Goal: Use online tool/utility: Utilize a website feature to perform a specific function

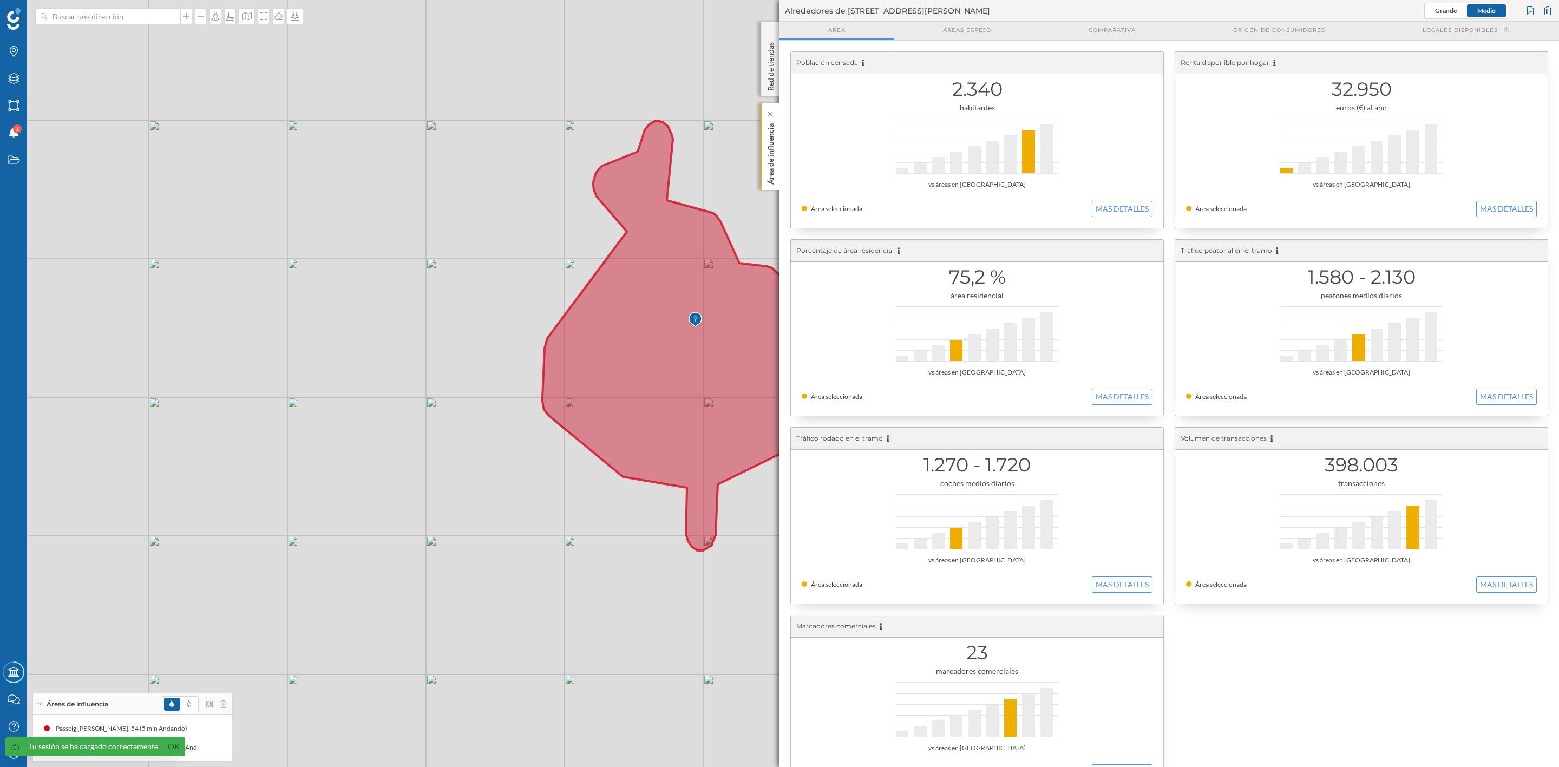
click at [776, 163] on div "Área de influencia" at bounding box center [770, 146] width 19 height 87
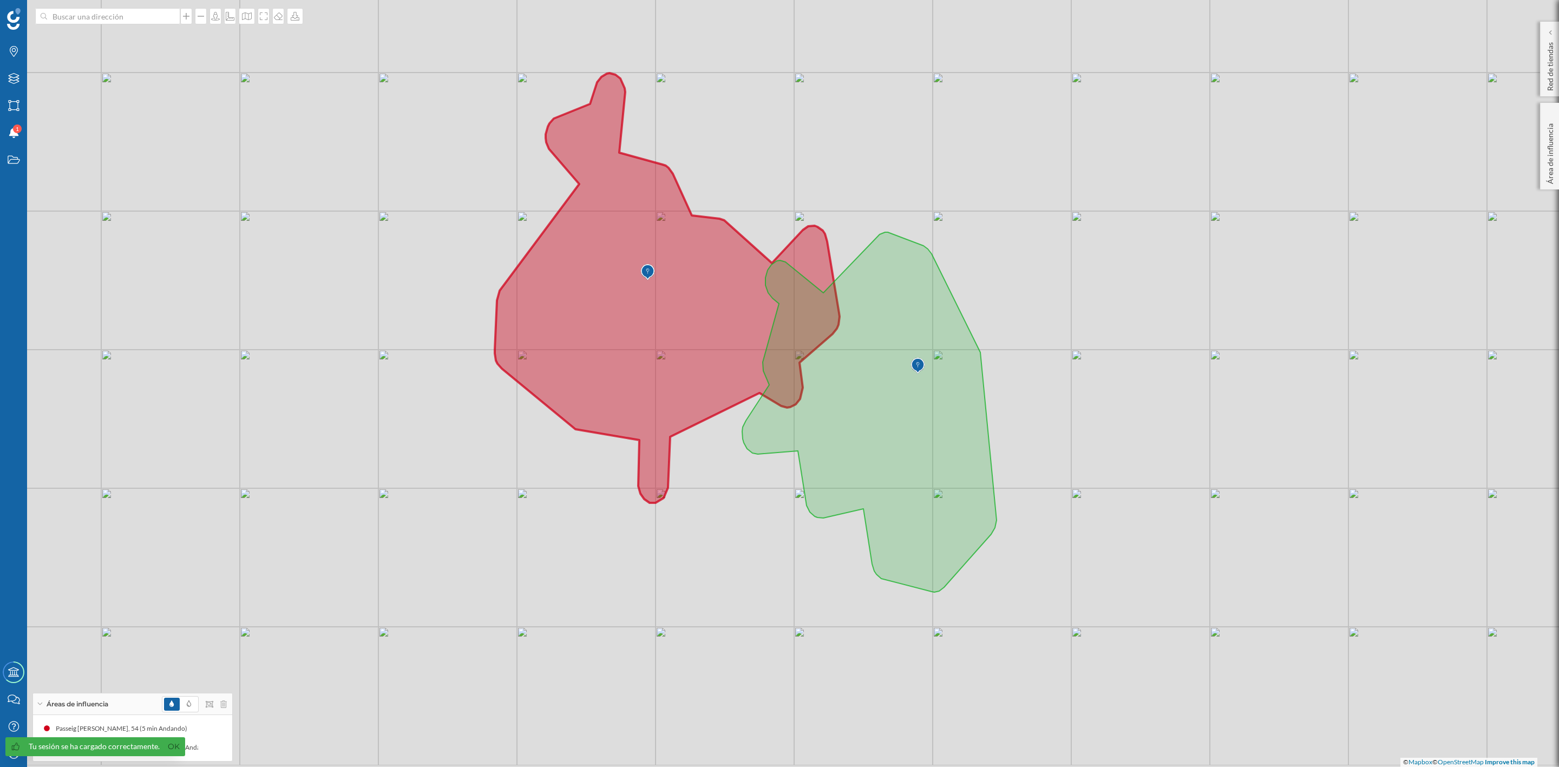
drag, startPoint x: 1173, startPoint y: 515, endPoint x: 1125, endPoint y: 468, distance: 67.4
click at [1125, 468] on div "© Mapbox © OpenStreetMap Improve this map" at bounding box center [779, 383] width 1559 height 767
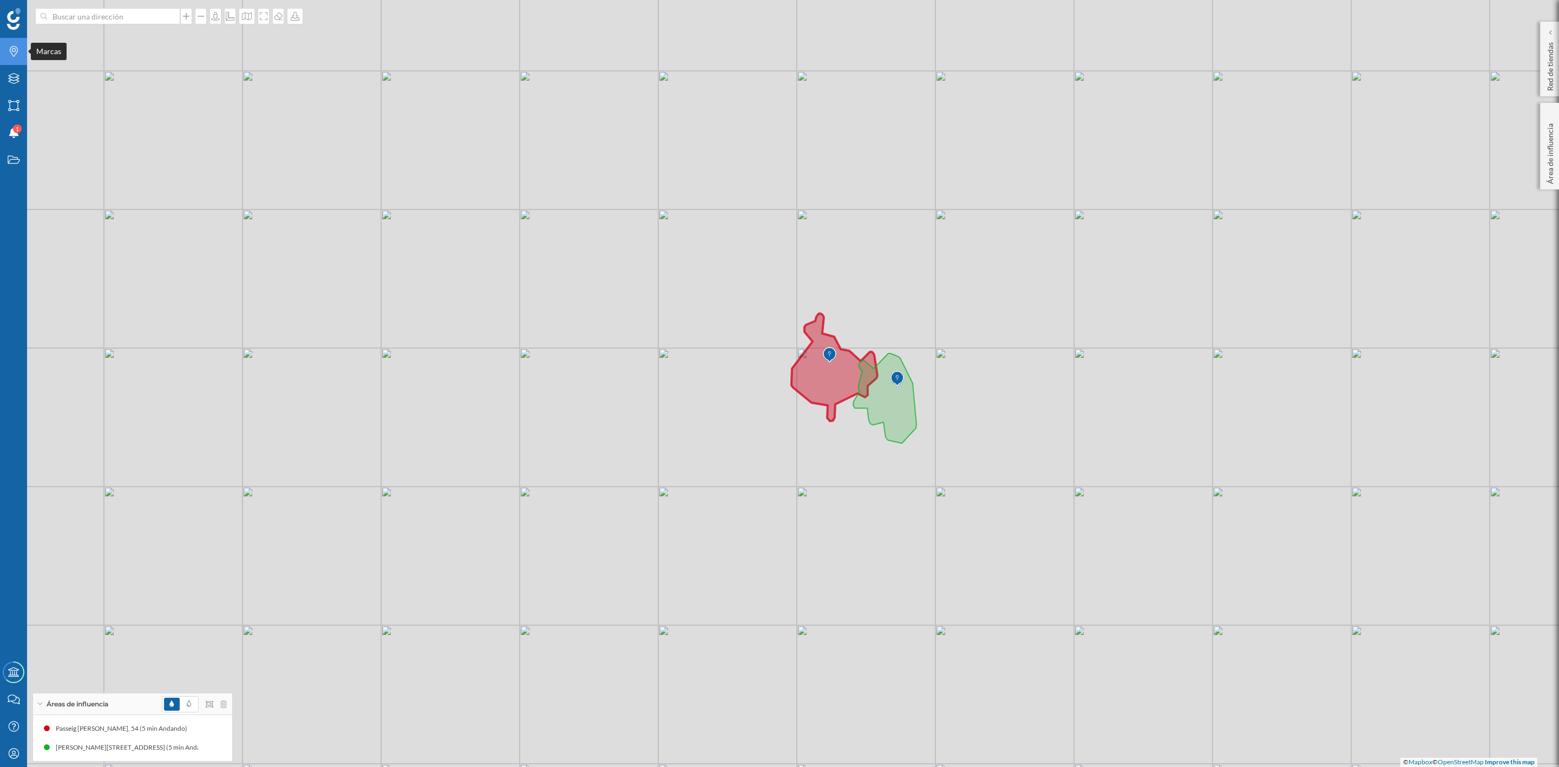
click at [9, 54] on icon "Marcas" at bounding box center [14, 51] width 14 height 11
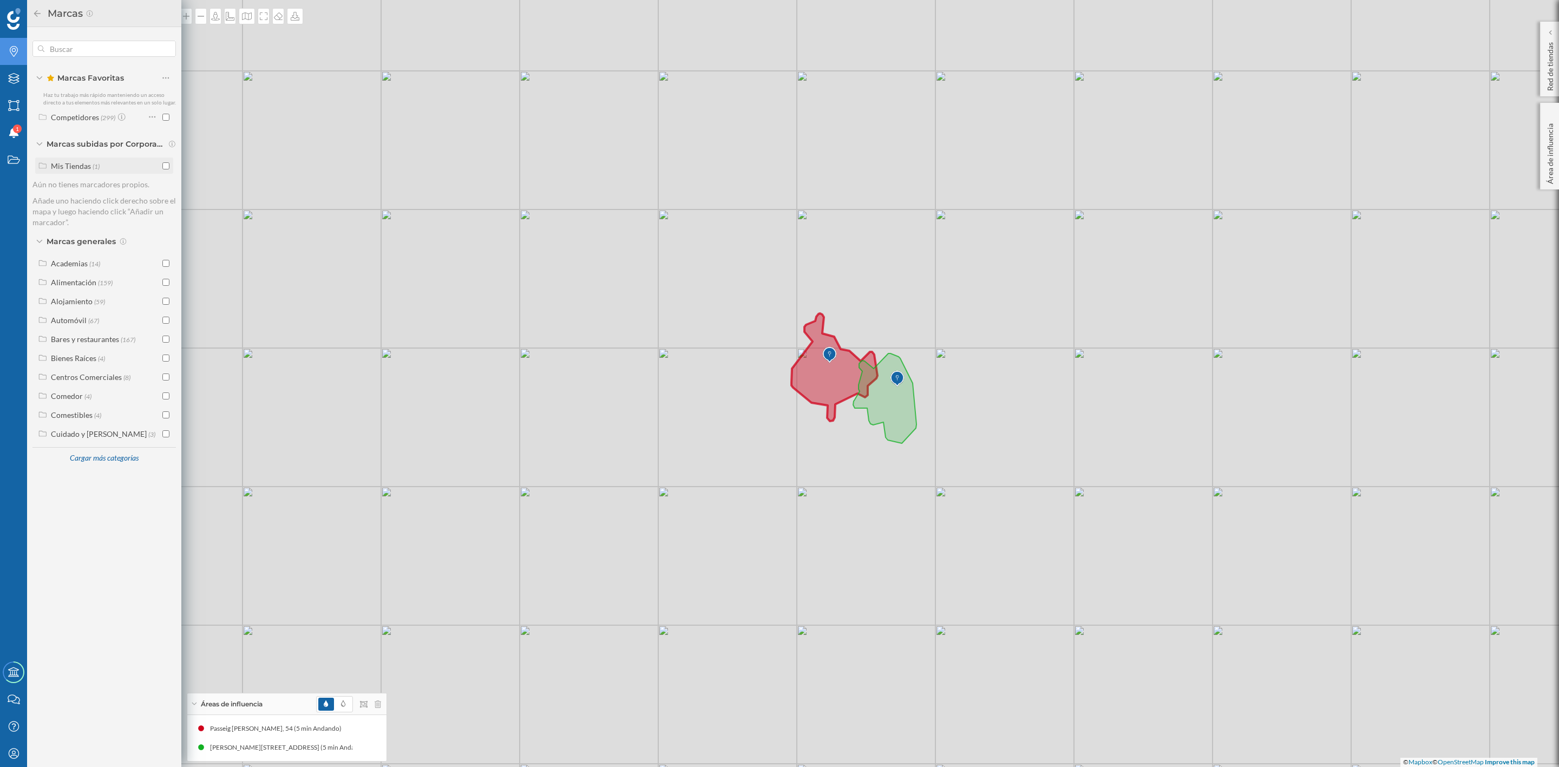
click at [164, 164] on input "checkbox" at bounding box center [165, 165] width 7 height 7
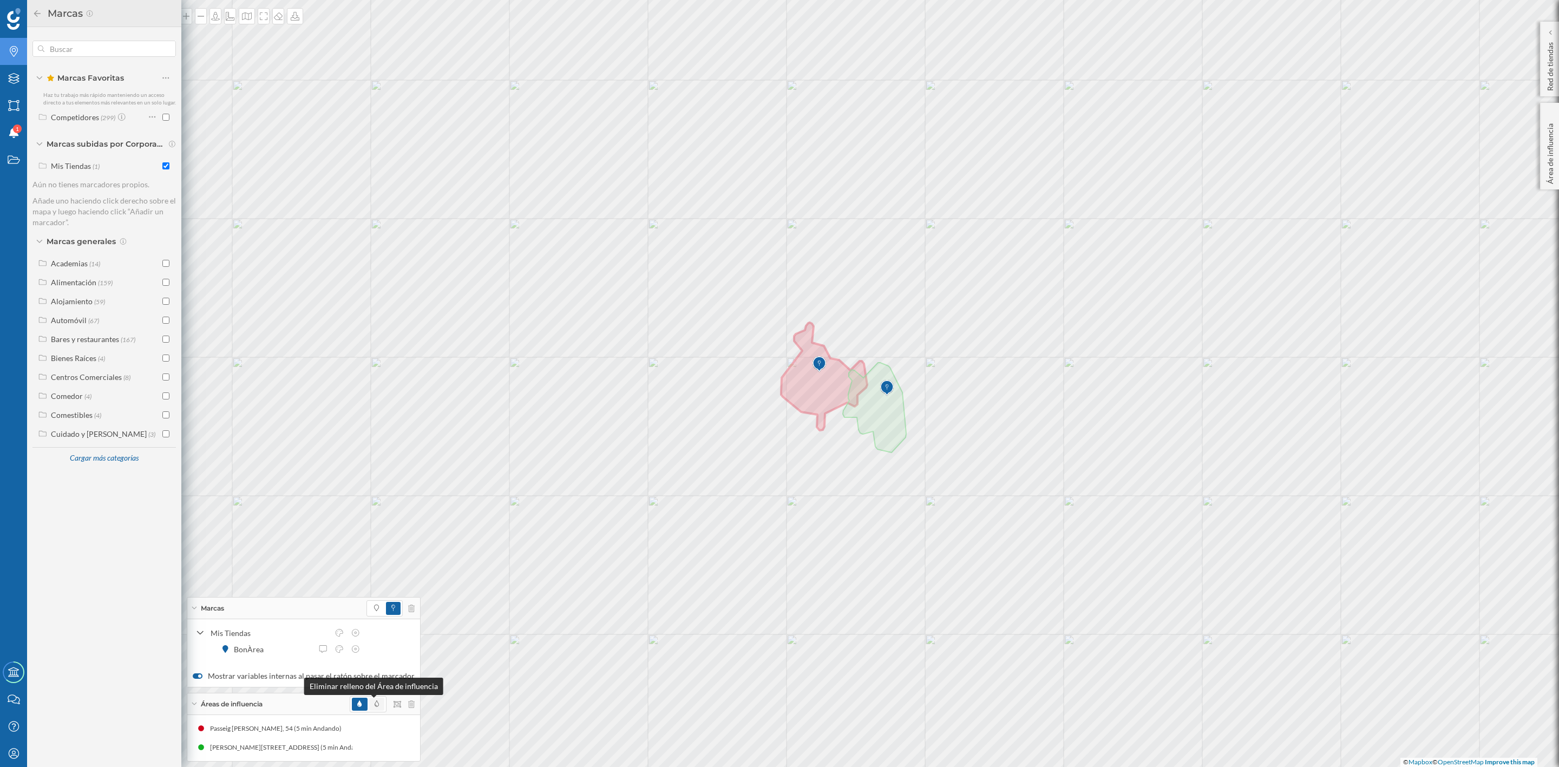
click at [375, 705] on icon at bounding box center [377, 703] width 4 height 6
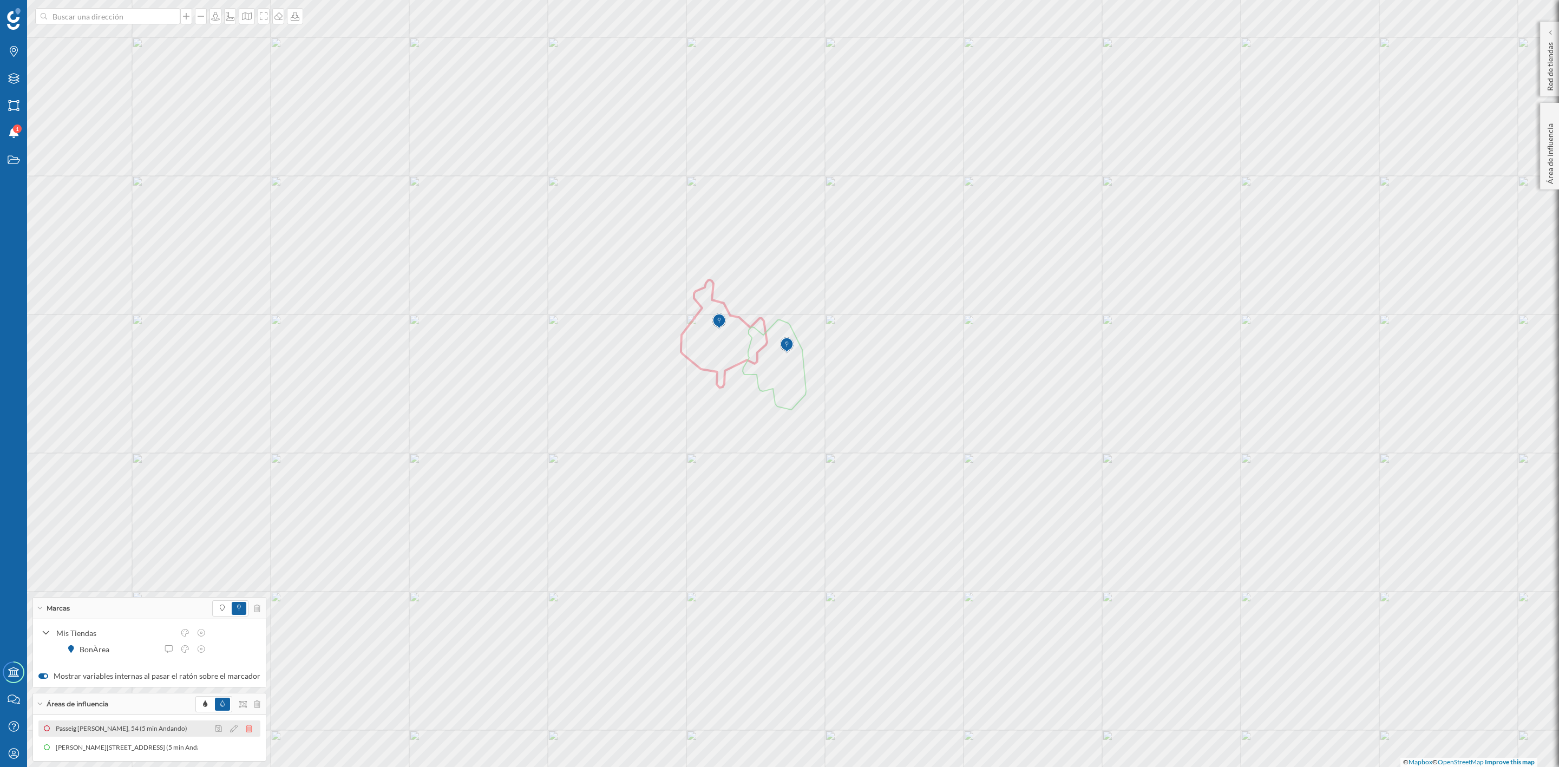
click at [246, 725] on icon at bounding box center [249, 729] width 6 height 8
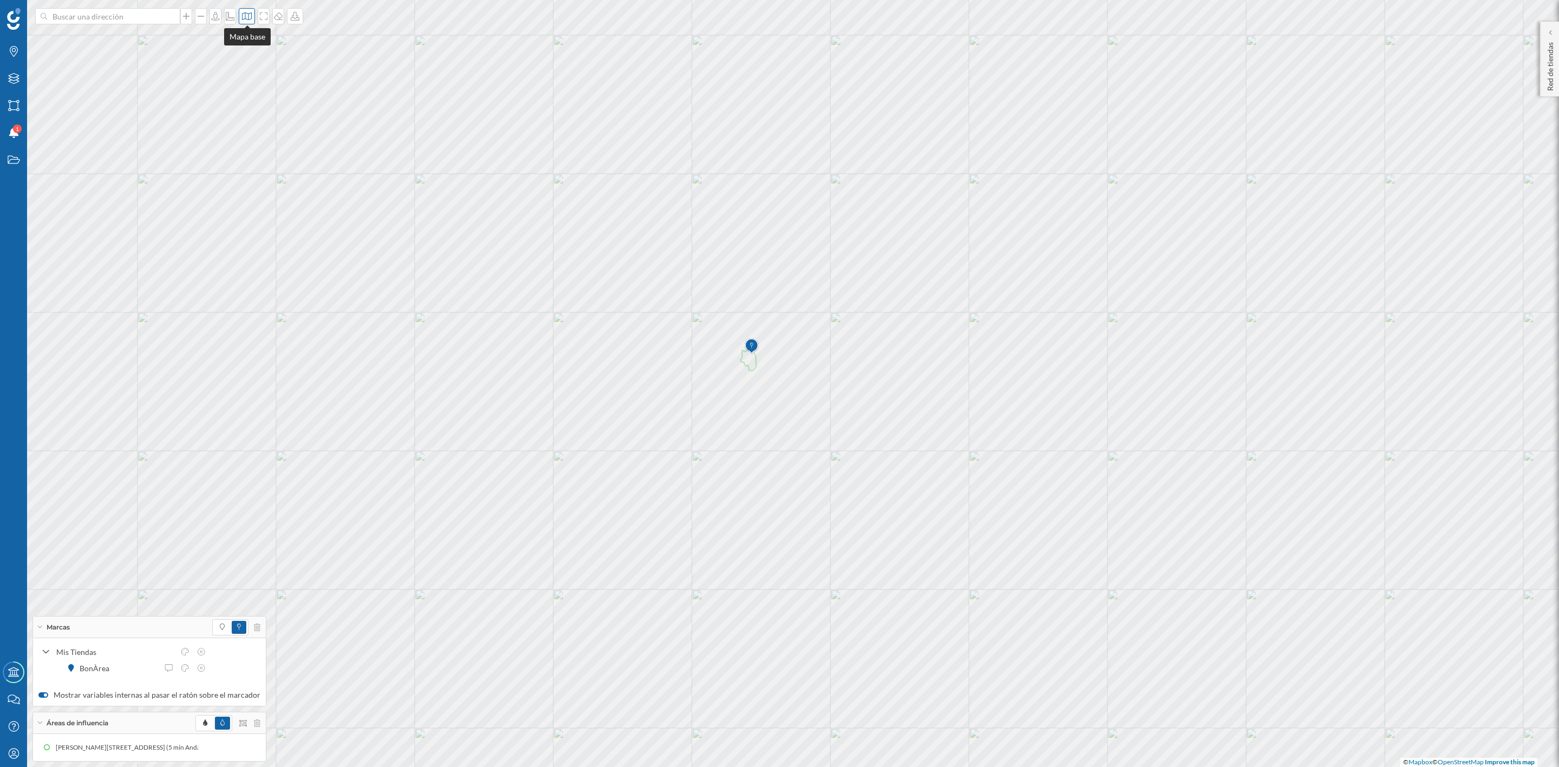
click at [249, 15] on icon at bounding box center [246, 16] width 11 height 9
click at [259, 12] on icon at bounding box center [263, 16] width 11 height 9
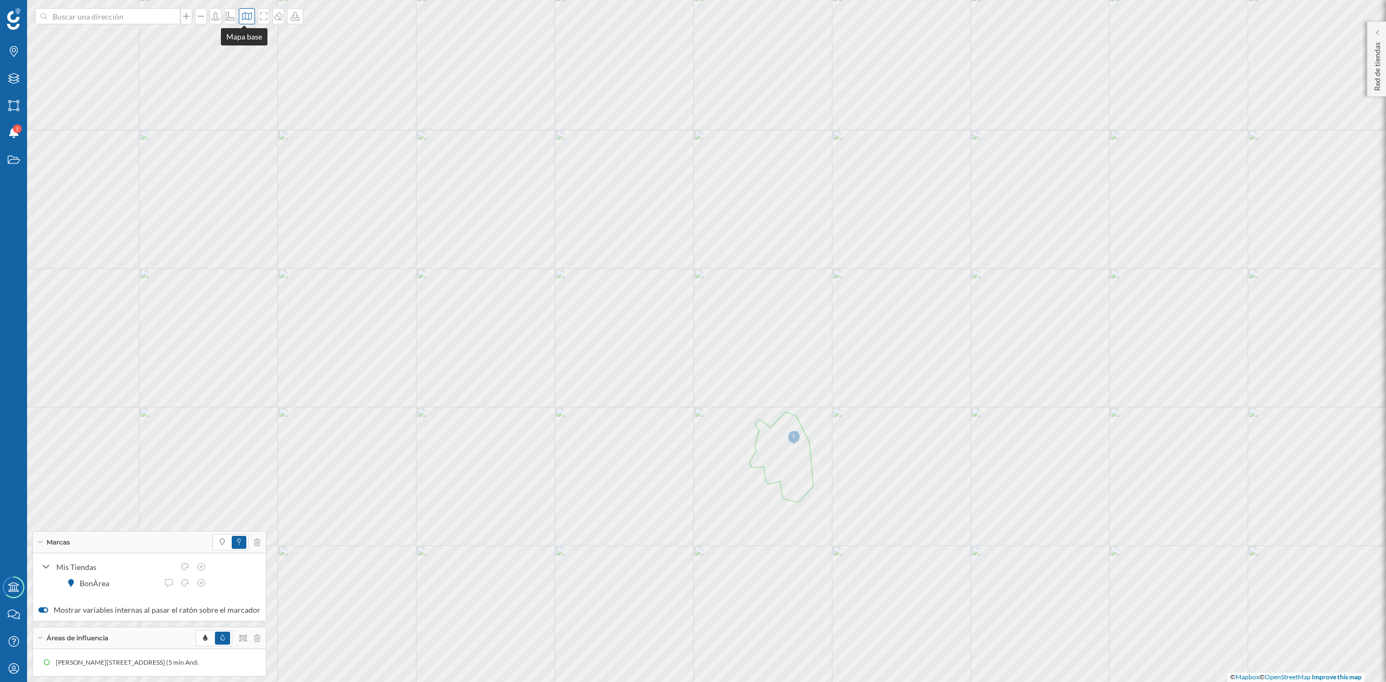
click at [241, 15] on icon at bounding box center [246, 16] width 11 height 9
click at [260, 9] on div at bounding box center [264, 16] width 12 height 16
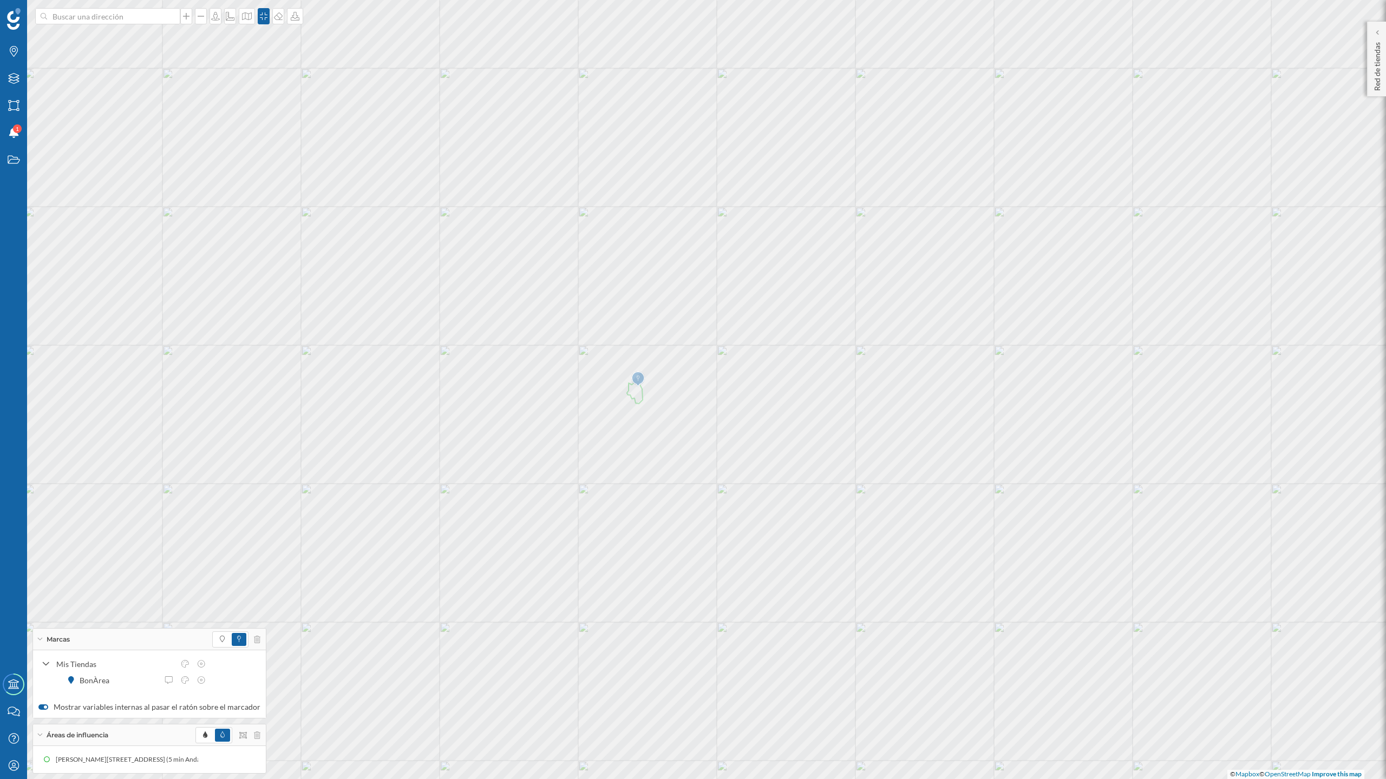
click at [698, 554] on div "© Mapbox © OpenStreetMap Improve this map" at bounding box center [693, 389] width 1386 height 779
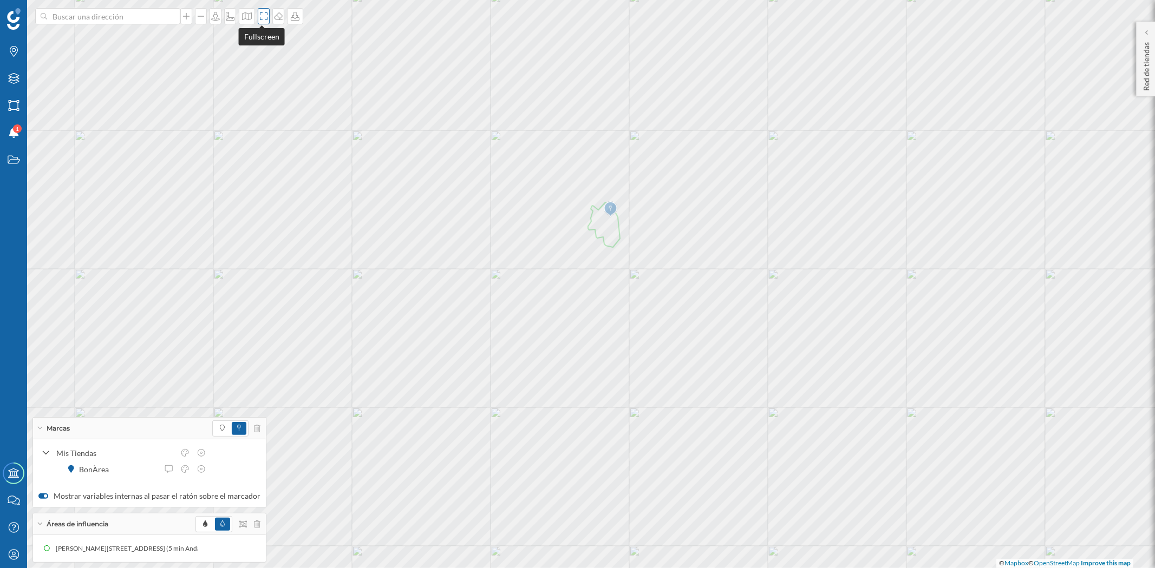
click at [263, 18] on icon at bounding box center [263, 16] width 11 height 9
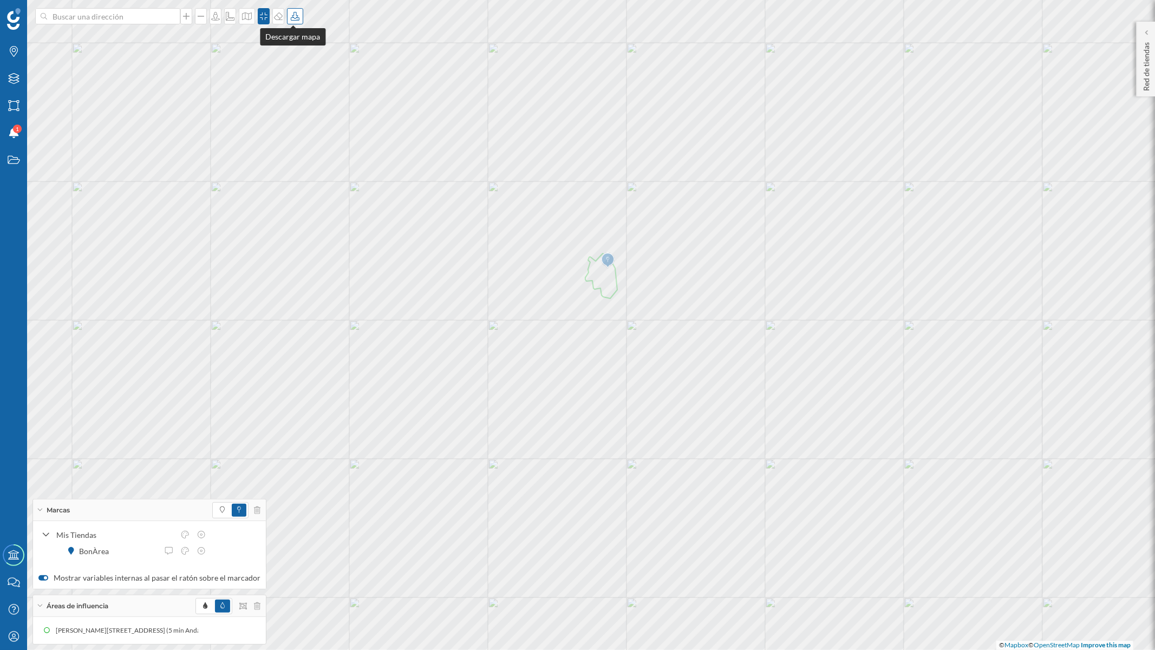
click at [290, 12] on icon at bounding box center [295, 16] width 11 height 9
click at [321, 78] on div "Descargar sin leyenda" at bounding box center [328, 79] width 76 height 11
